Goal: Information Seeking & Learning: Learn about a topic

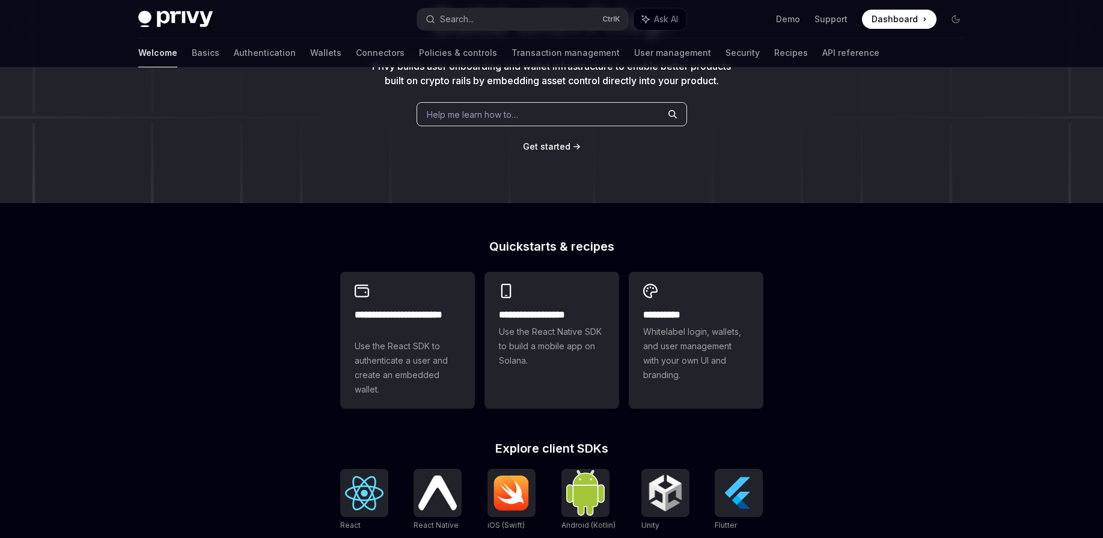
scroll to position [139, 0]
click at [410, 336] on h2 "**********" at bounding box center [408, 321] width 106 height 29
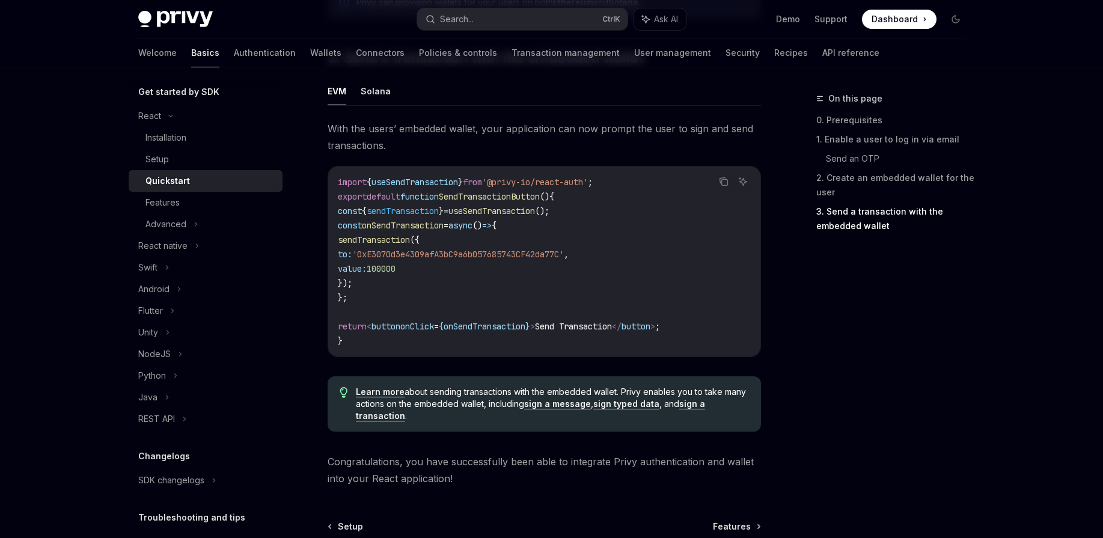
scroll to position [1206, 0]
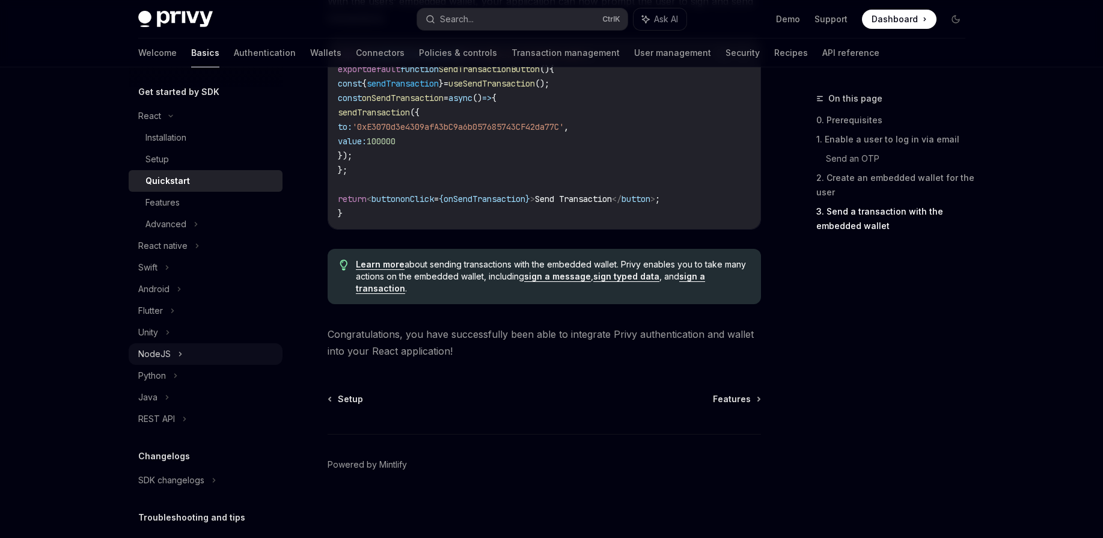
click at [188, 356] on div "NodeJS" at bounding box center [206, 354] width 154 height 22
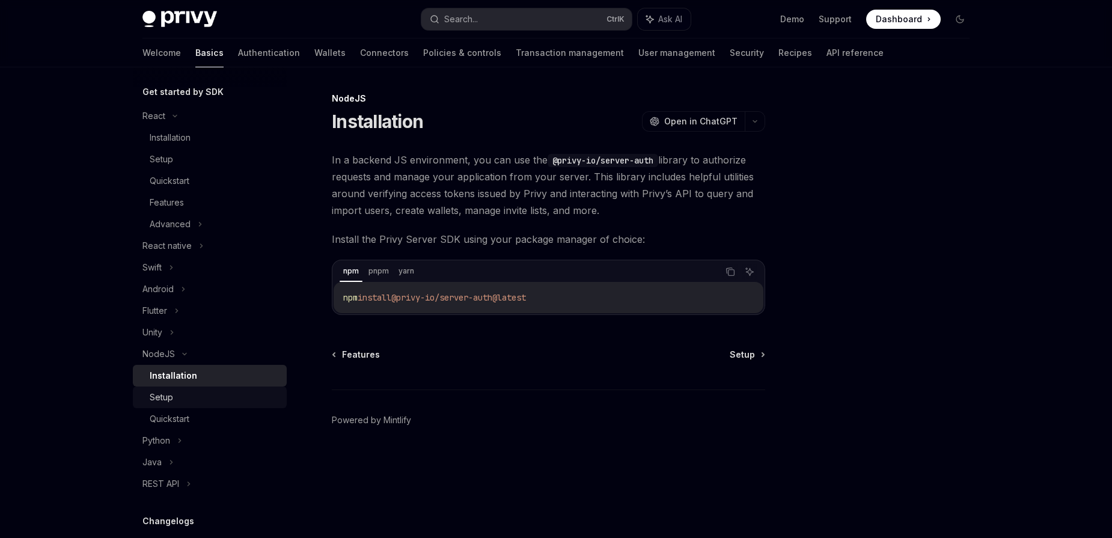
click at [193, 398] on div "Setup" at bounding box center [215, 397] width 130 height 14
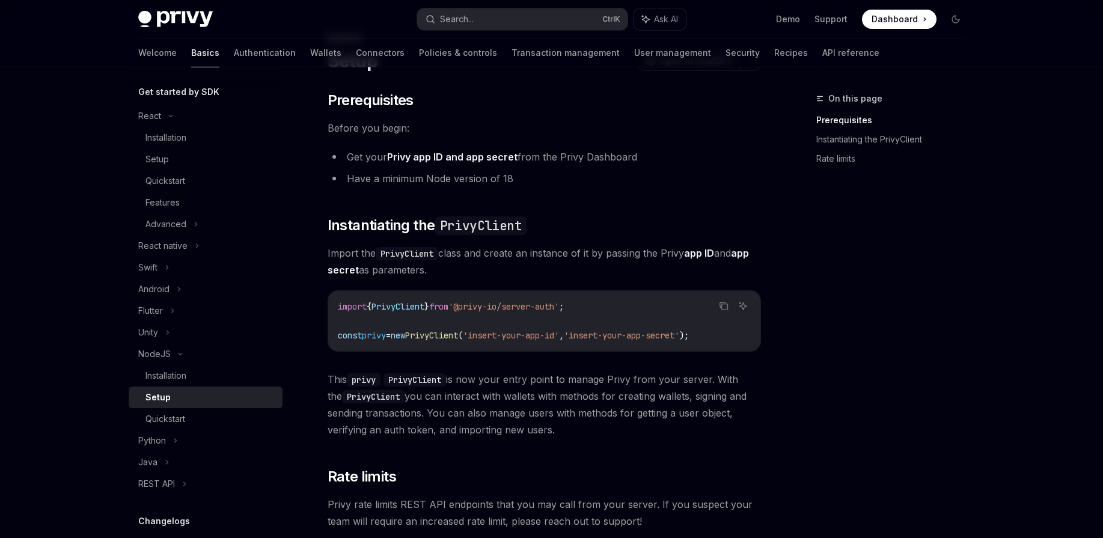
scroll to position [274, 0]
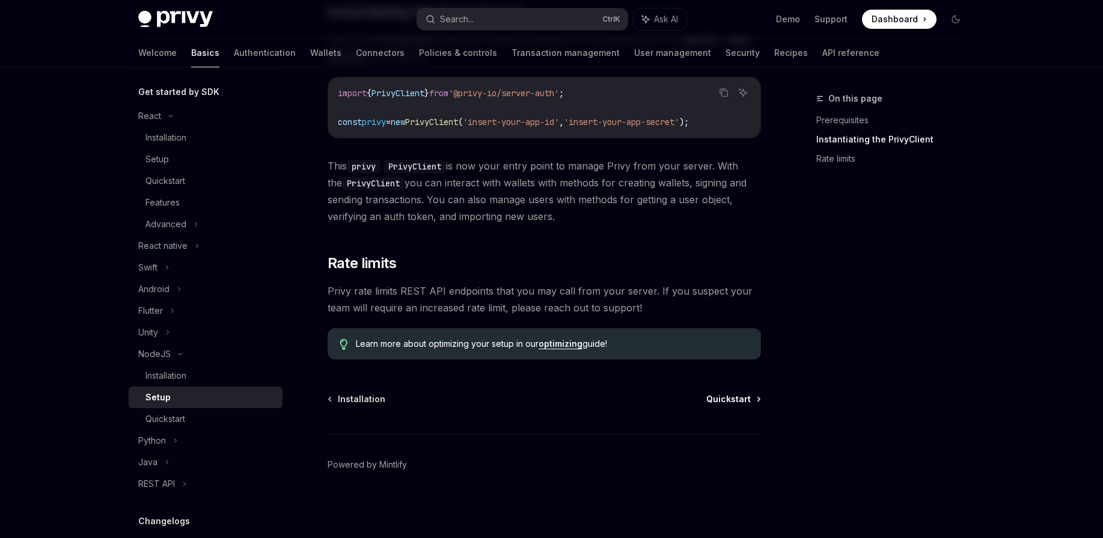
click at [730, 403] on span "Quickstart" at bounding box center [728, 399] width 44 height 12
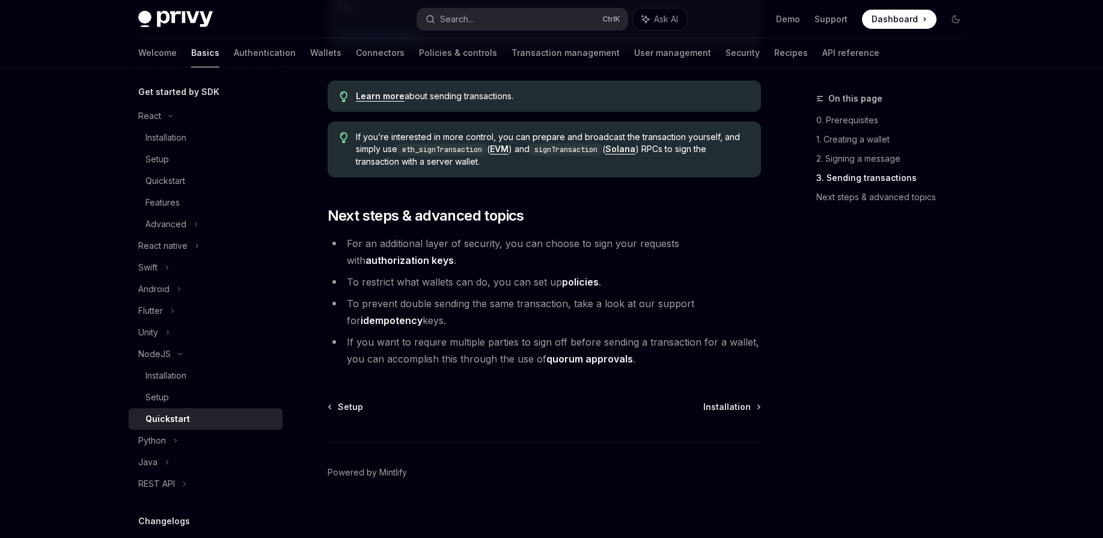
scroll to position [1258, 0]
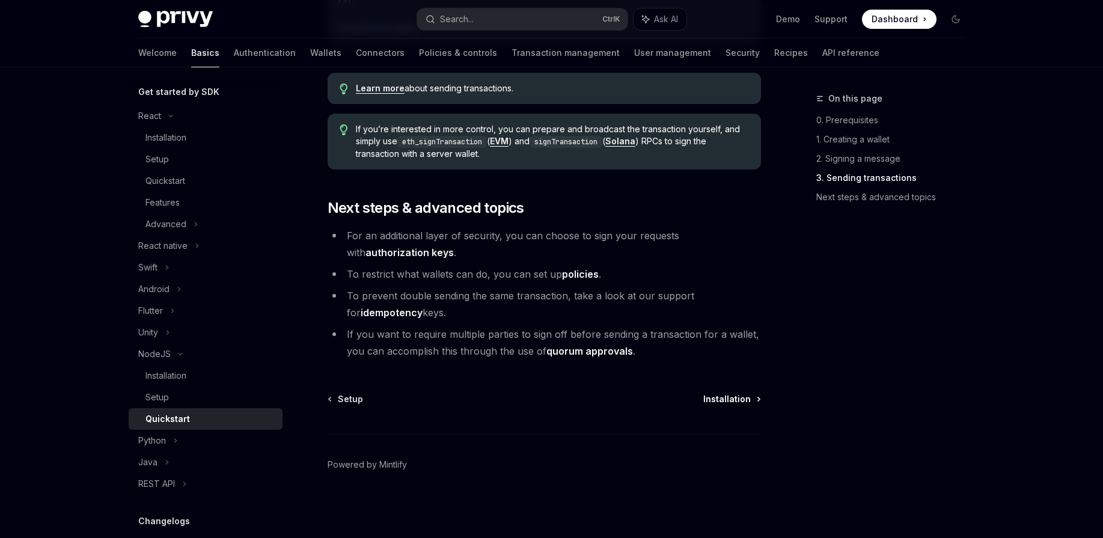
click at [725, 394] on span "Installation" at bounding box center [726, 399] width 47 height 12
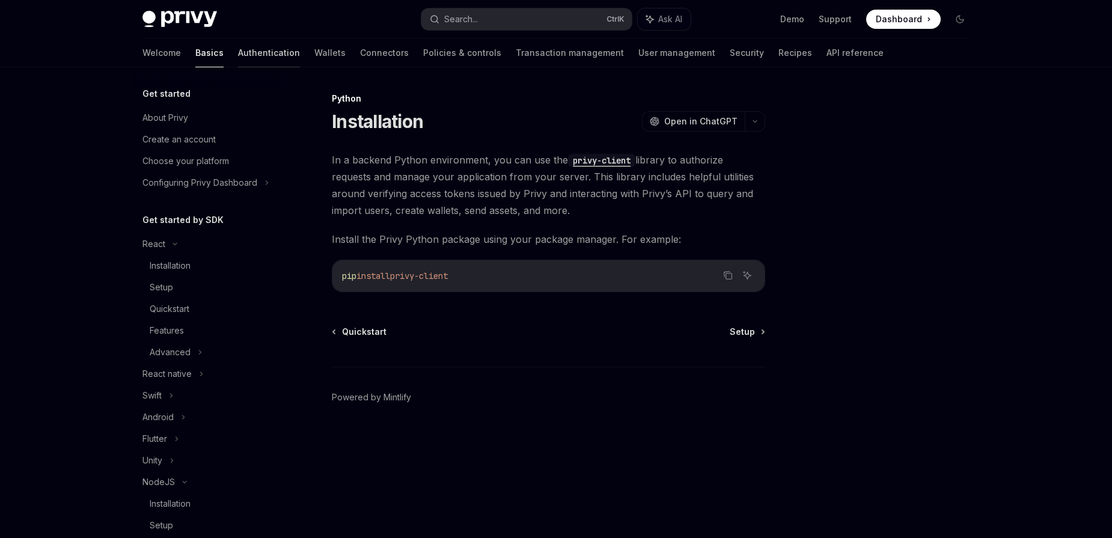
click at [238, 46] on link "Authentication" at bounding box center [269, 52] width 62 height 29
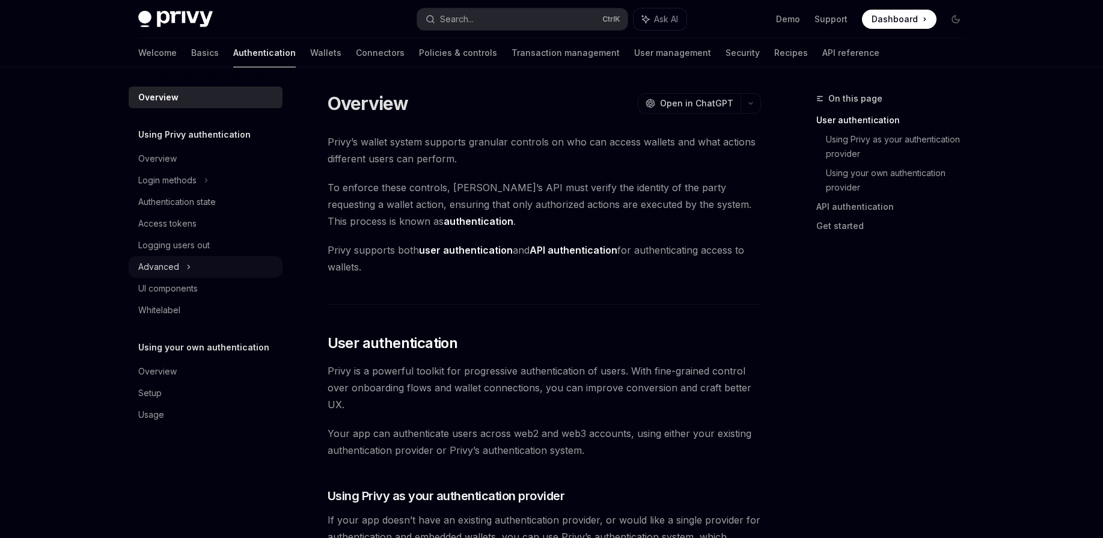
click at [189, 272] on icon at bounding box center [188, 267] width 5 height 14
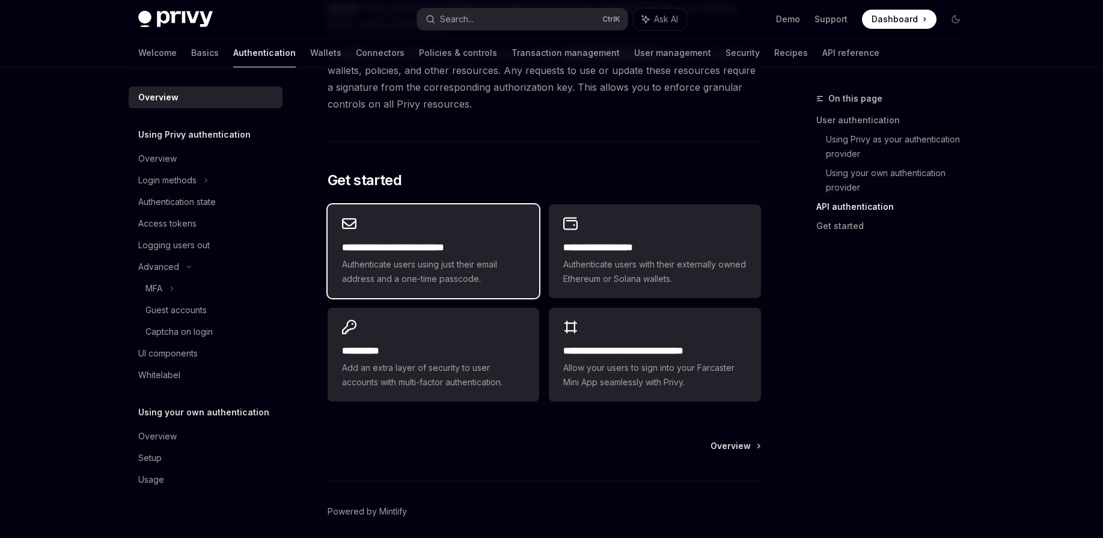
scroll to position [971, 0]
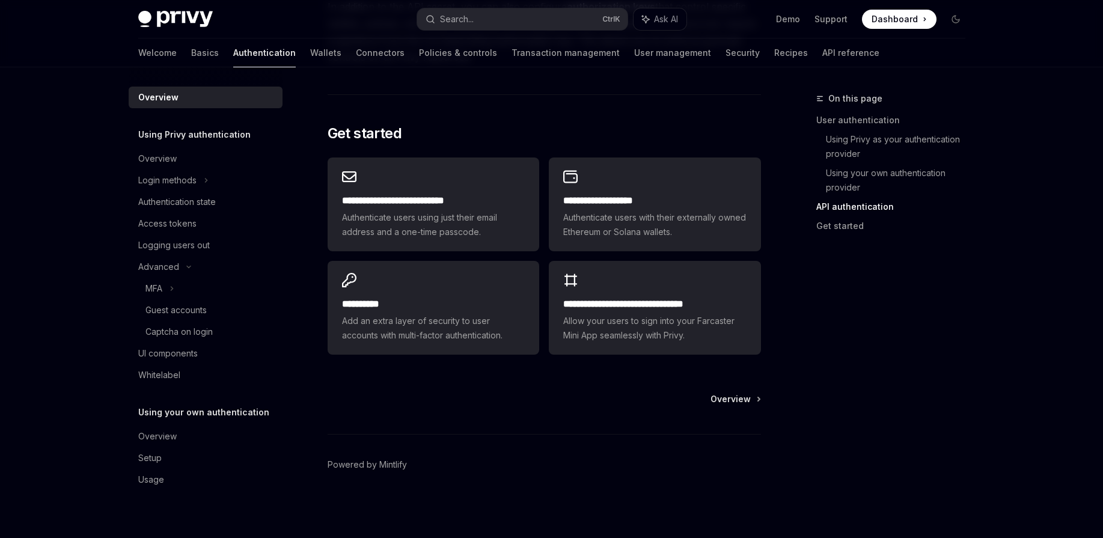
click at [737, 407] on div "Overview Powered by [PERSON_NAME]" at bounding box center [544, 465] width 433 height 145
click at [732, 403] on span "Overview" at bounding box center [730, 399] width 40 height 12
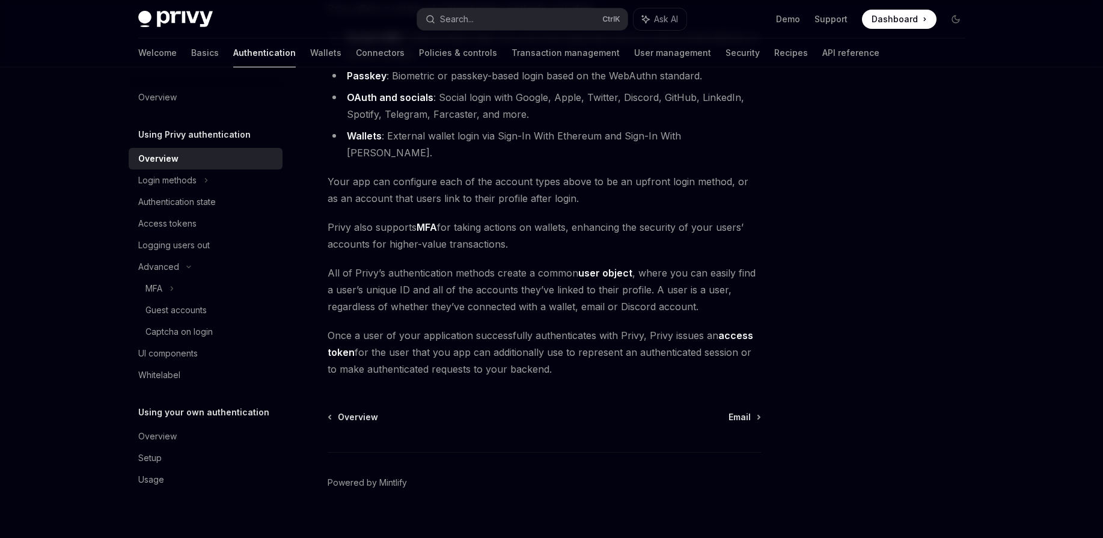
scroll to position [174, 0]
click at [749, 410] on span "Email" at bounding box center [739, 416] width 22 height 12
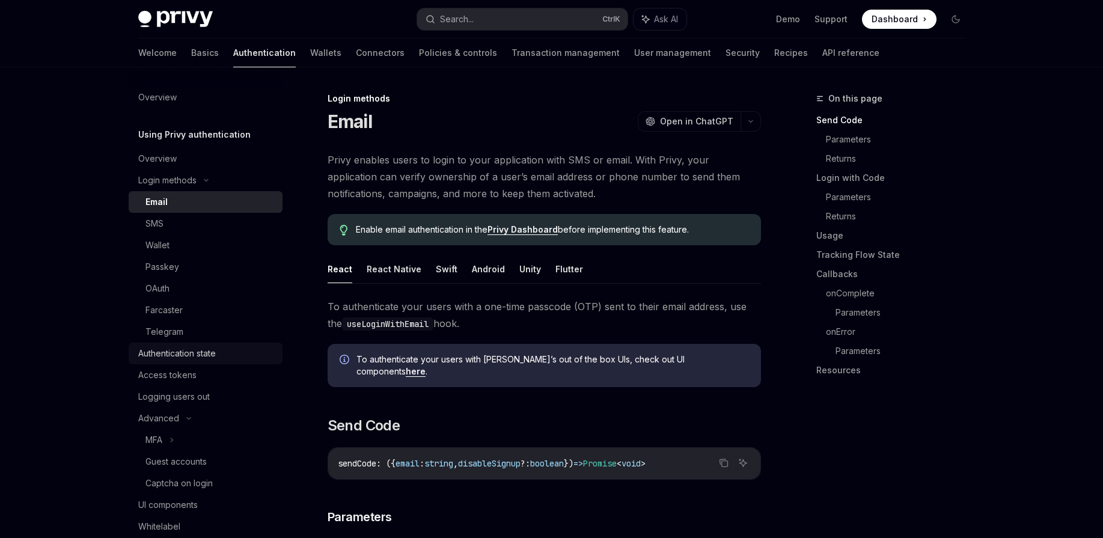
click at [183, 350] on div "Authentication state" at bounding box center [177, 353] width 78 height 14
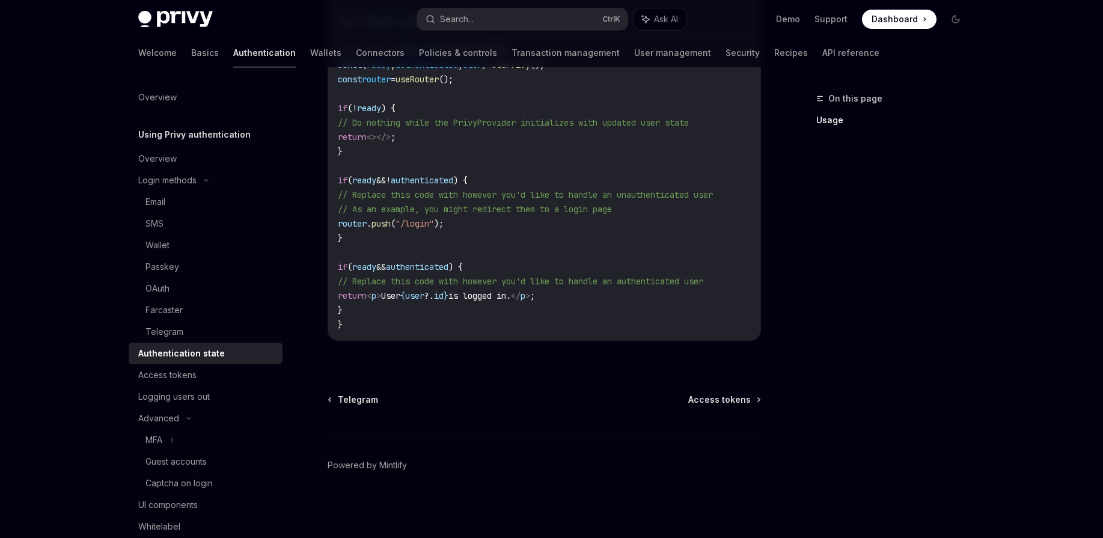
scroll to position [485, 0]
click at [716, 403] on span "Access tokens" at bounding box center [719, 399] width 63 height 12
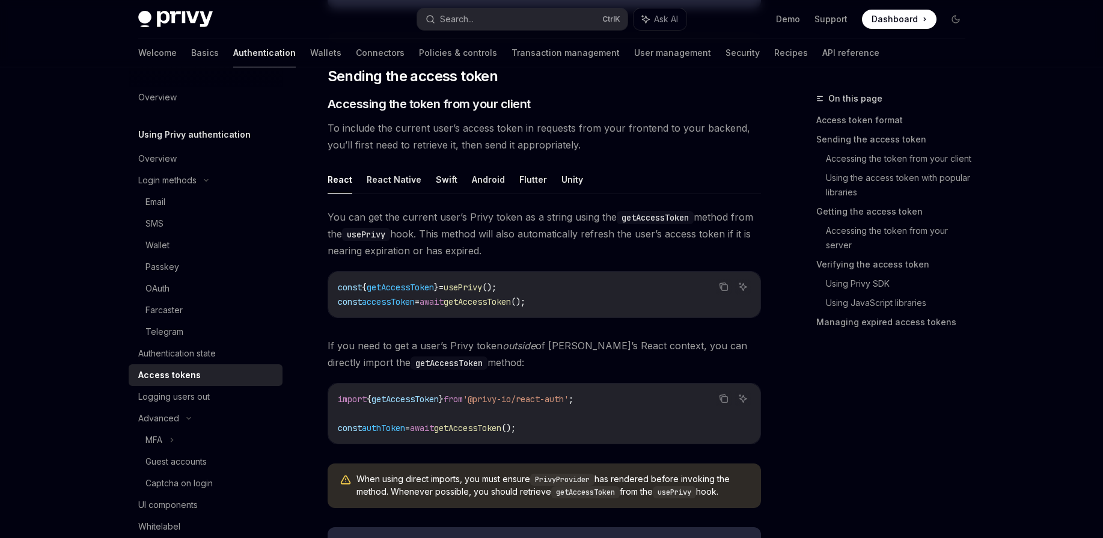
type textarea "*"
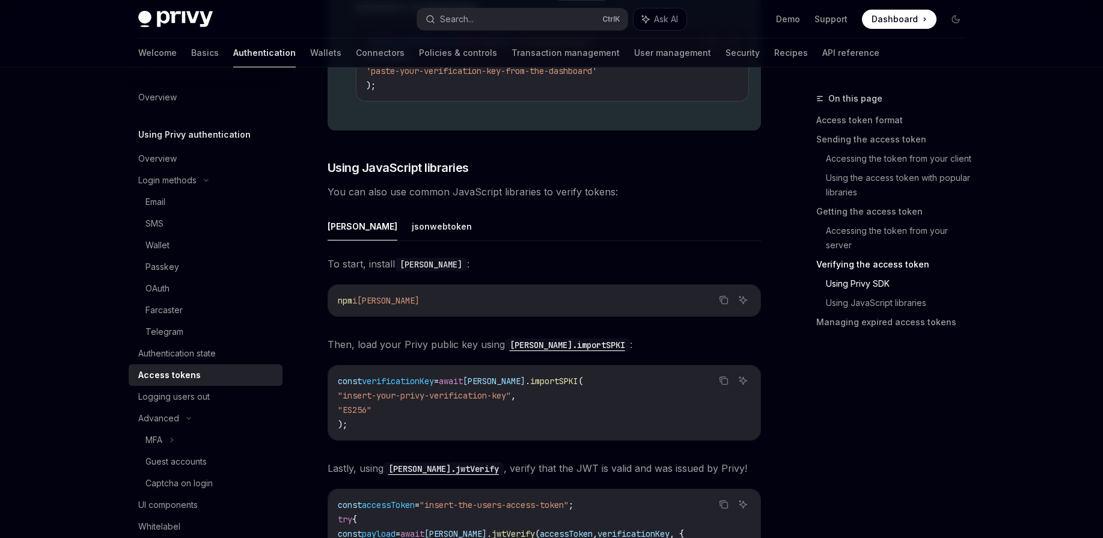
scroll to position [2504, 0]
